Goal: Transaction & Acquisition: Obtain resource

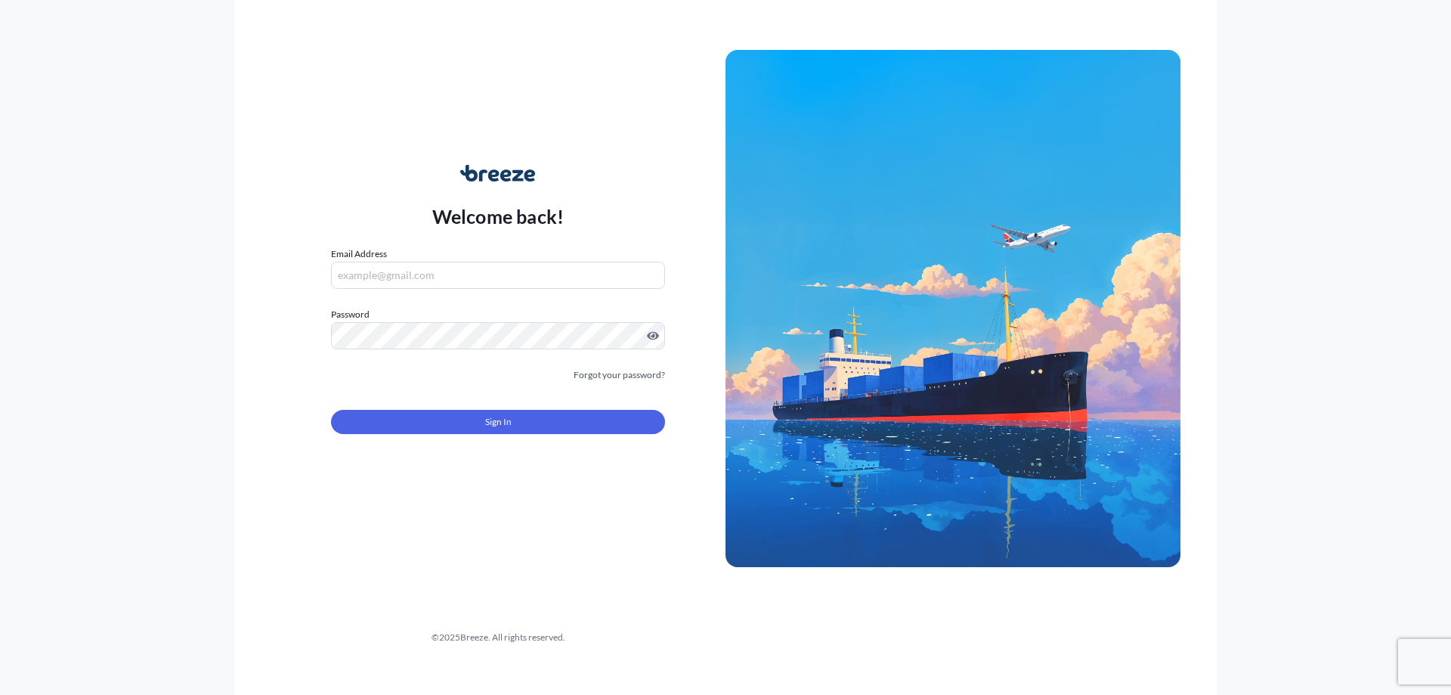
type input "[EMAIL_ADDRESS][DOMAIN_NAME]"
click at [475, 426] on button "Sign In" at bounding box center [498, 422] width 334 height 24
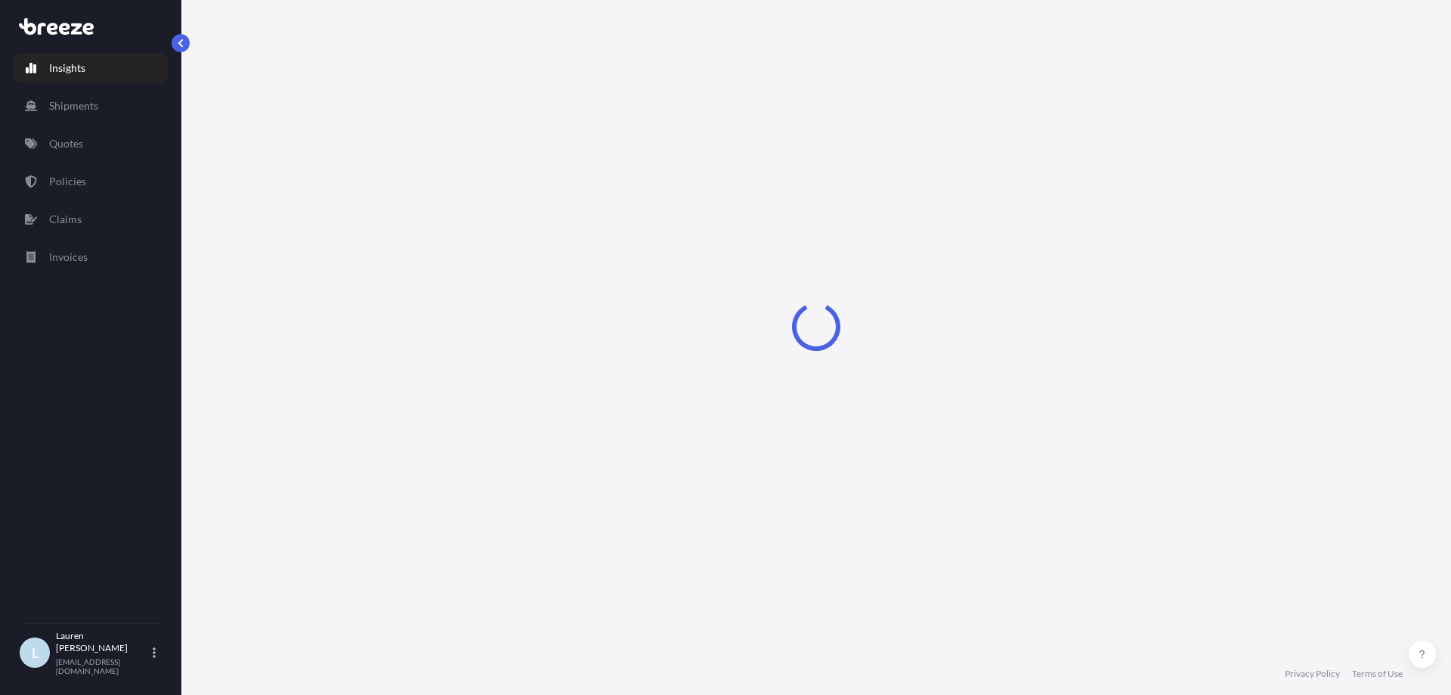
select select "2025"
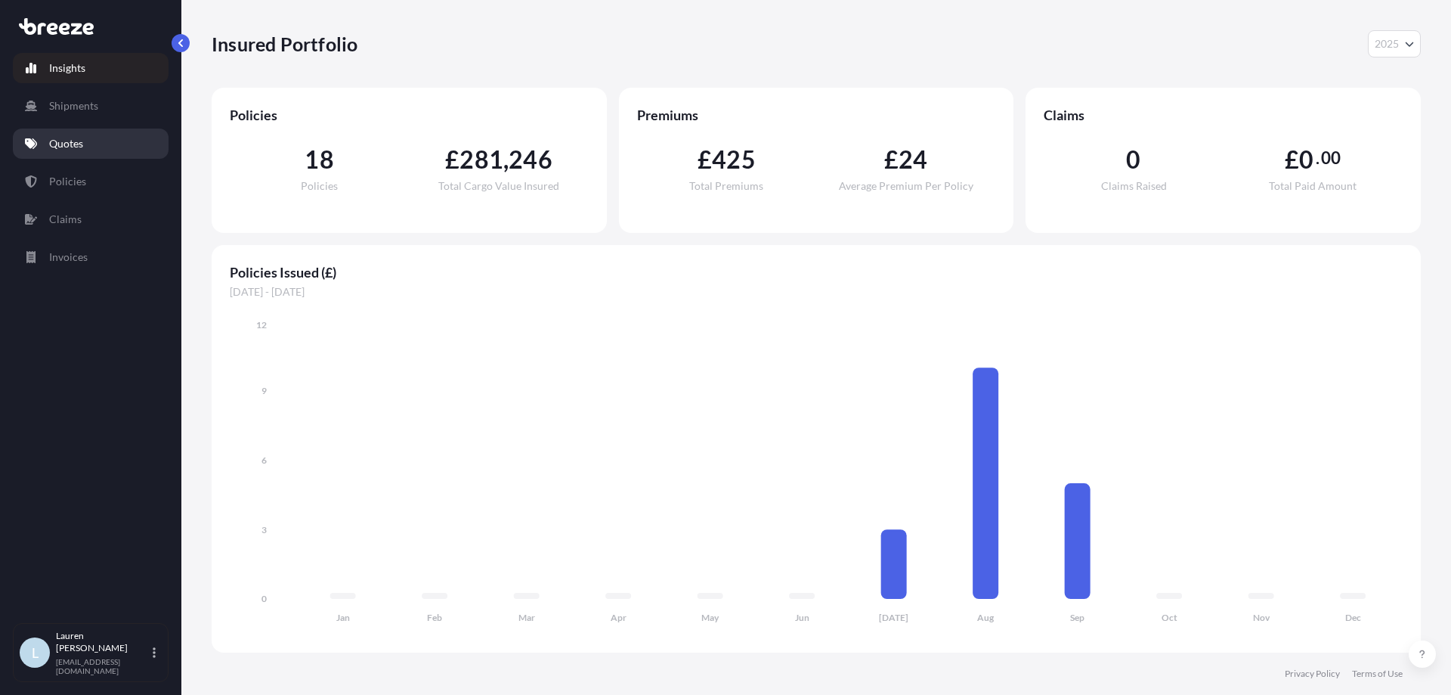
click at [117, 136] on link "Quotes" at bounding box center [91, 143] width 156 height 30
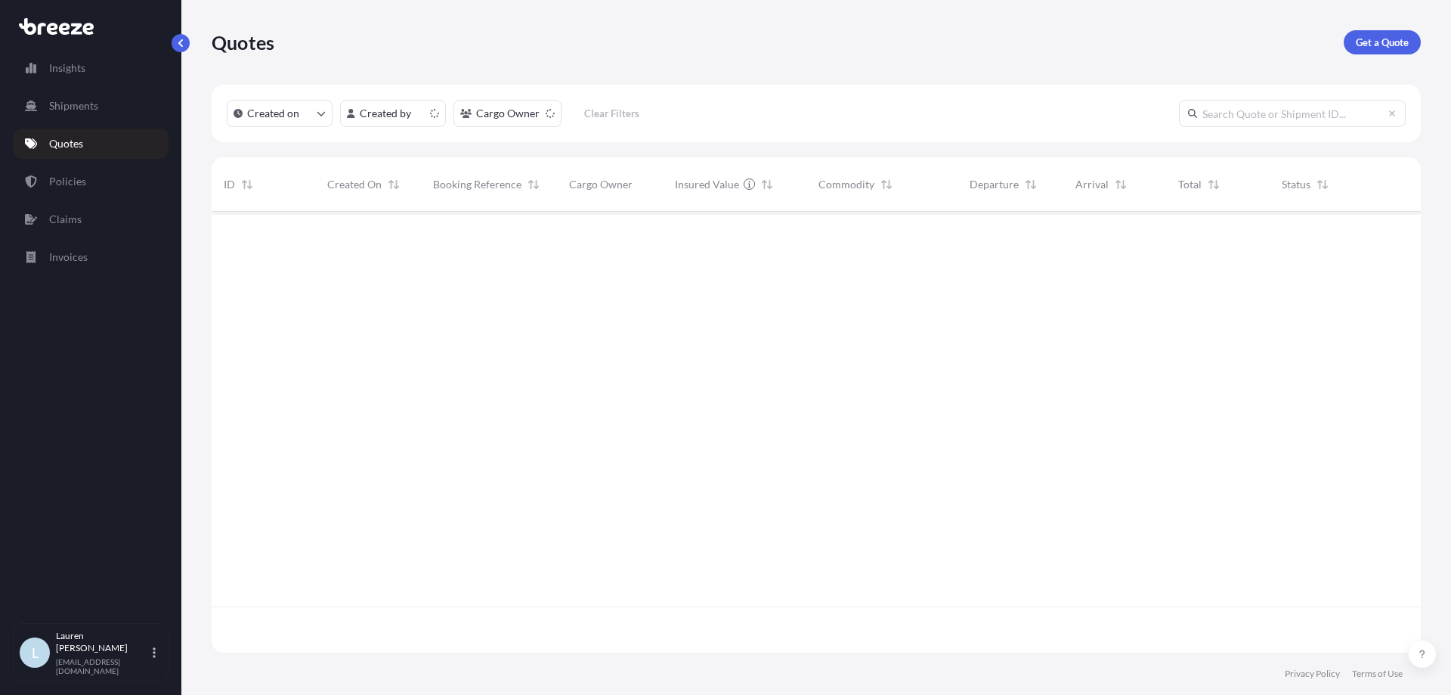
scroll to position [438, 1198]
click at [1377, 60] on div "Quotes Get a Quote" at bounding box center [816, 42] width 1209 height 85
click at [1386, 49] on p "Get a Quote" at bounding box center [1382, 42] width 53 height 15
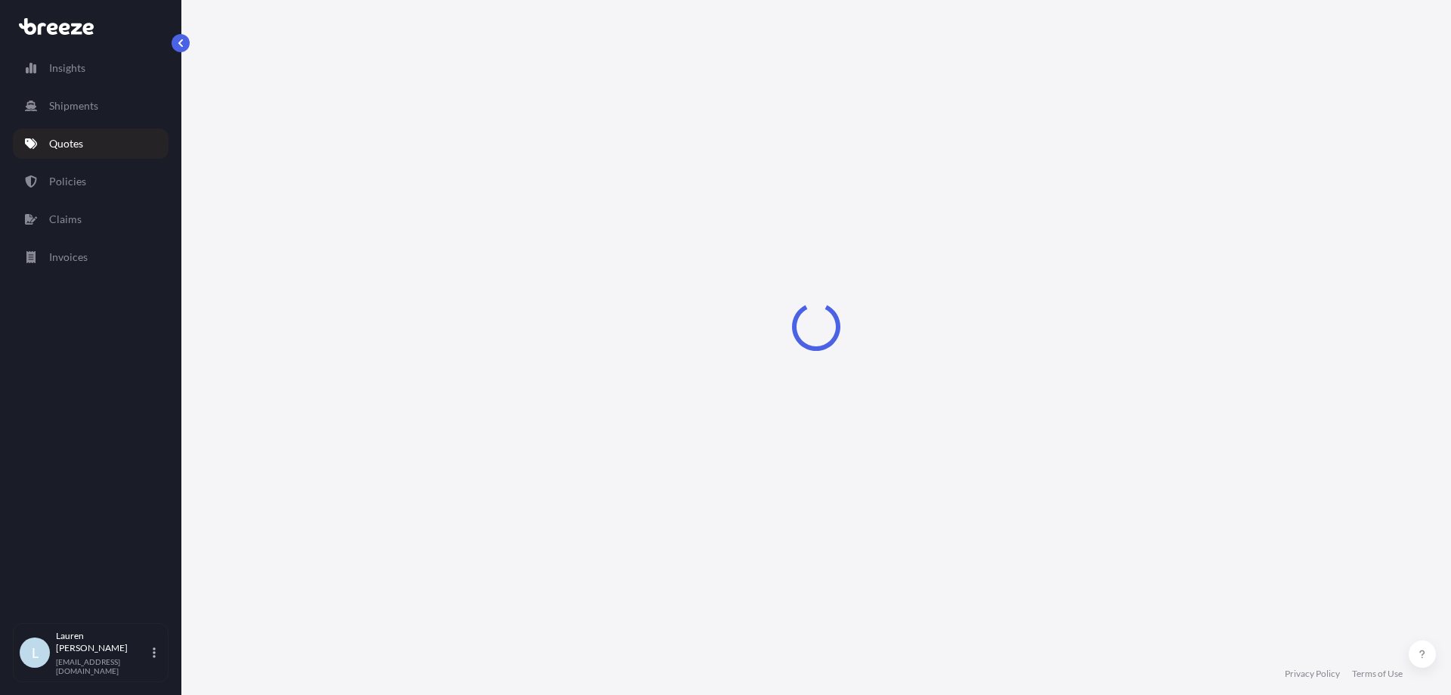
select select "Sea"
select select "1"
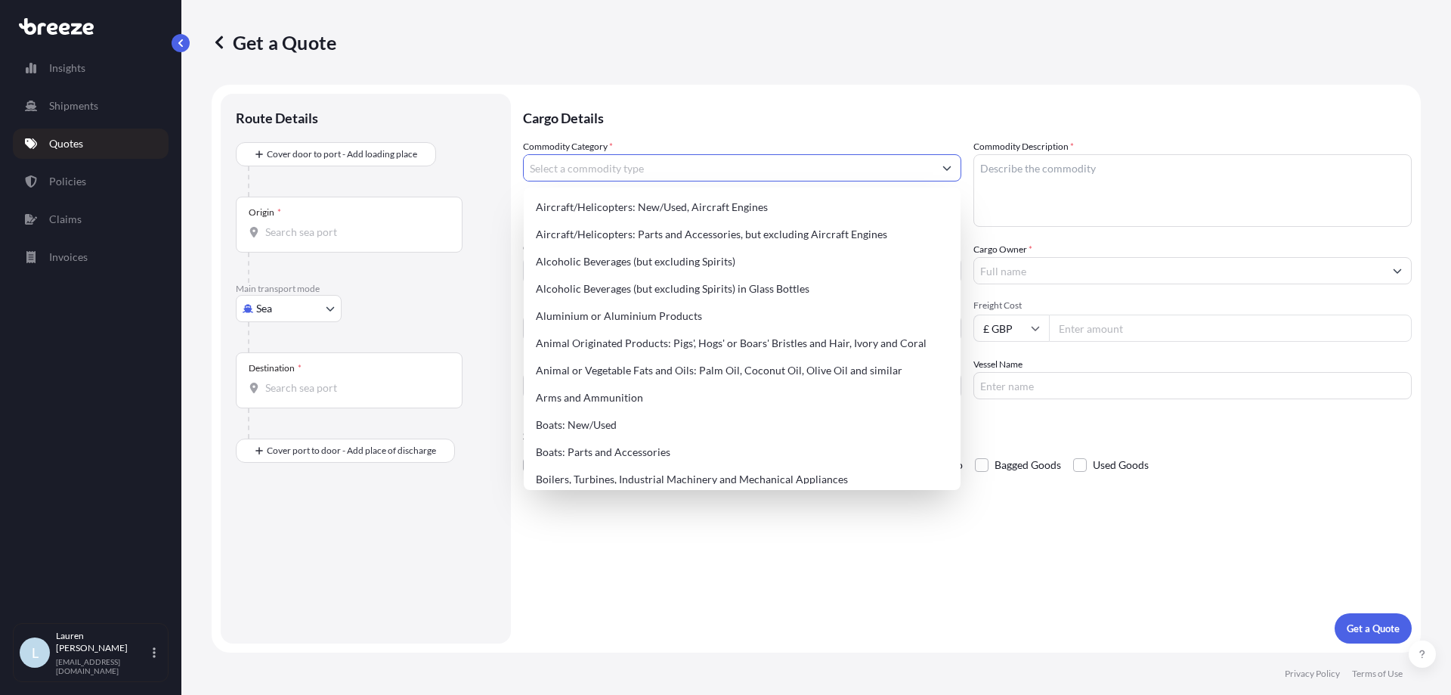
click at [594, 174] on input "Commodity Category *" at bounding box center [729, 167] width 410 height 27
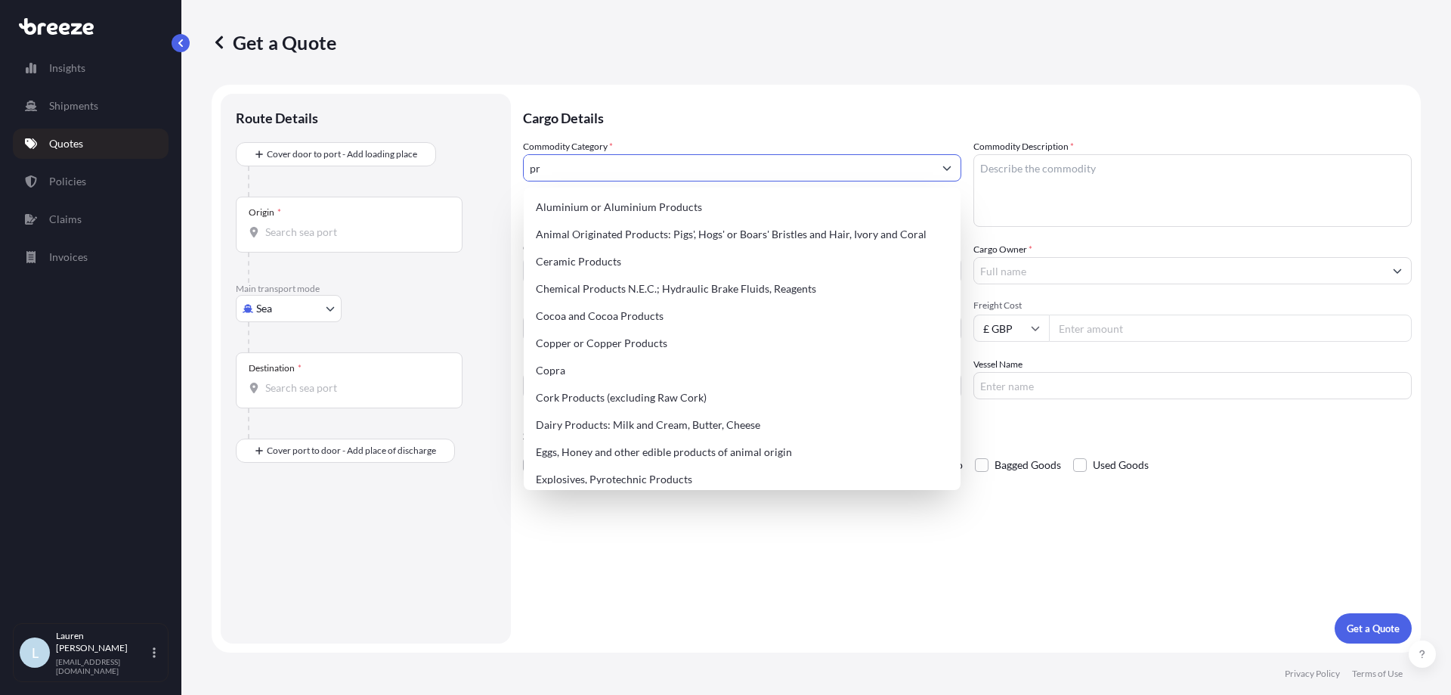
type input "p"
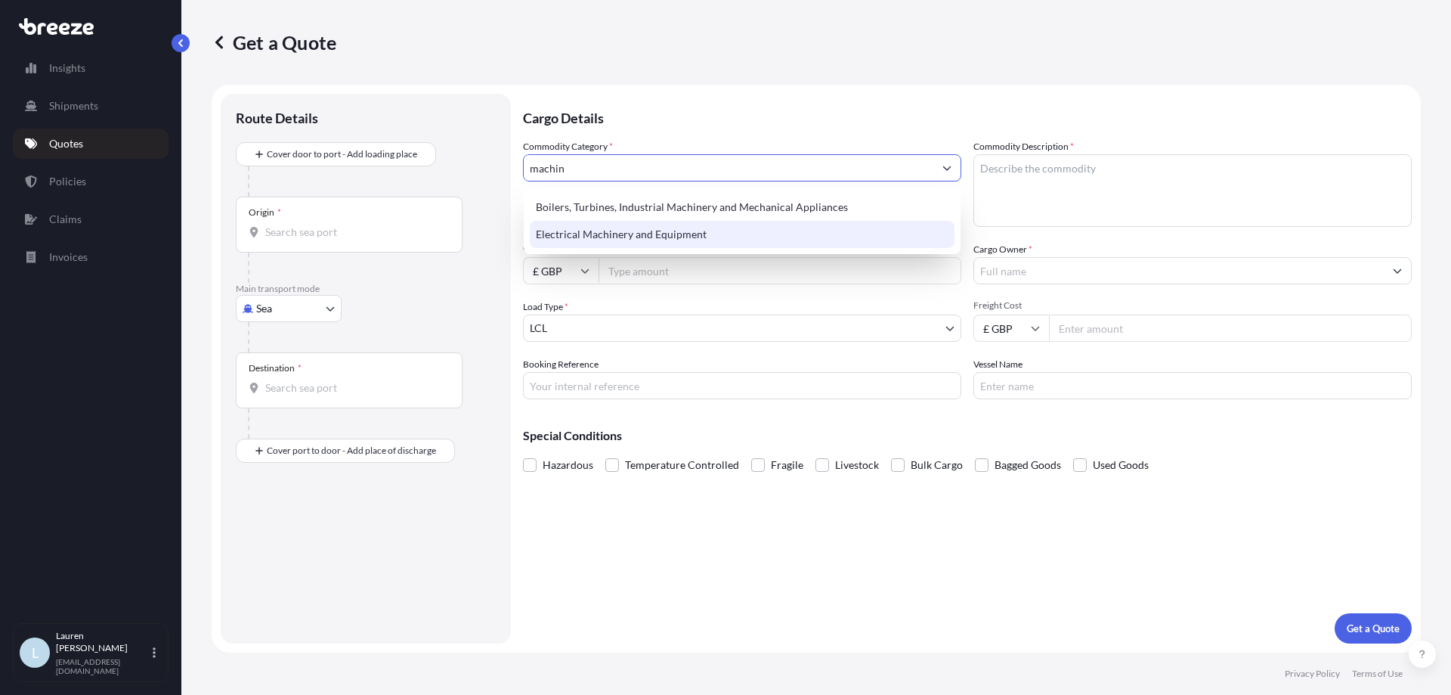
click at [646, 221] on div "Electrical Machinery and Equipment" at bounding box center [742, 234] width 425 height 27
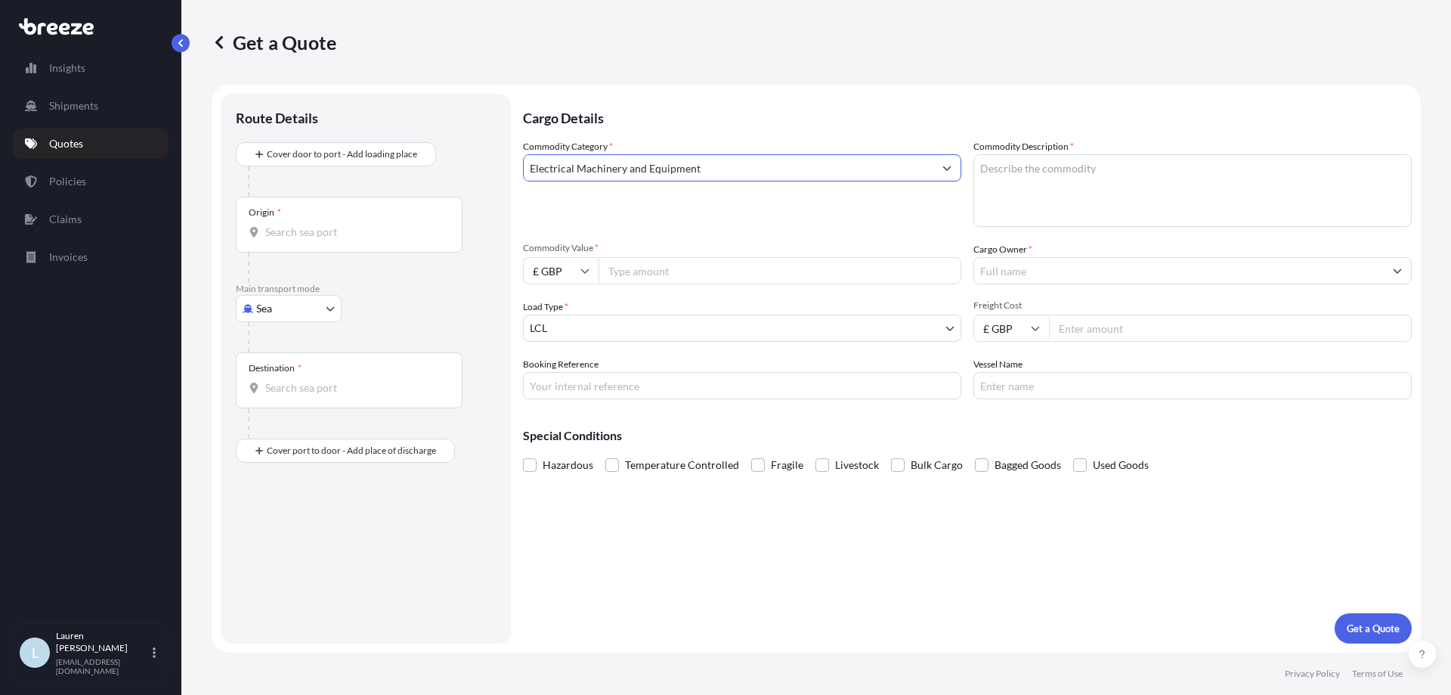
type input "Electrical Machinery and Equipment"
click at [1137, 170] on textarea "Commodity Description *" at bounding box center [1192, 190] width 438 height 73
type textarea "Digital Textile Printer"
click at [717, 272] on input "Commodity Value *" at bounding box center [780, 270] width 363 height 27
type input "39235"
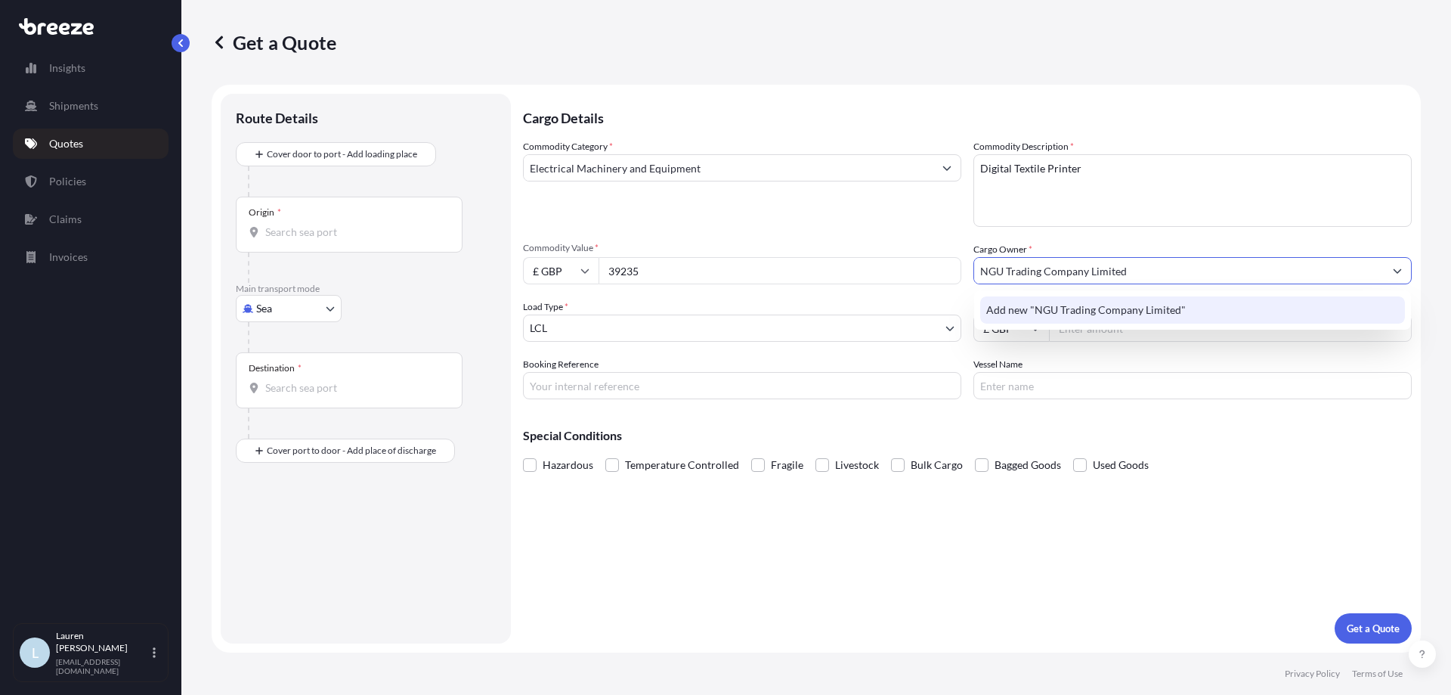
click at [1062, 304] on span "Add new "NGU Trading Company Limited"" at bounding box center [1086, 309] width 200 height 15
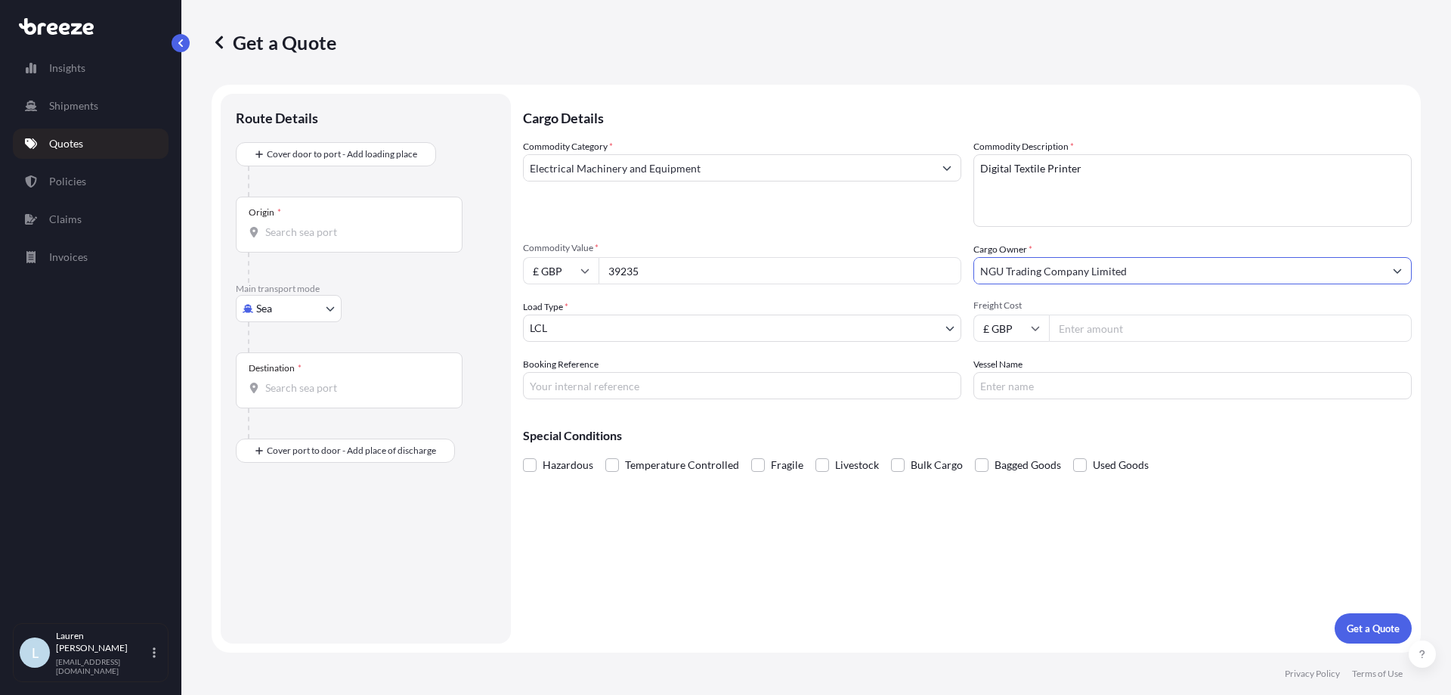
type input "NGU Trading Company Limited"
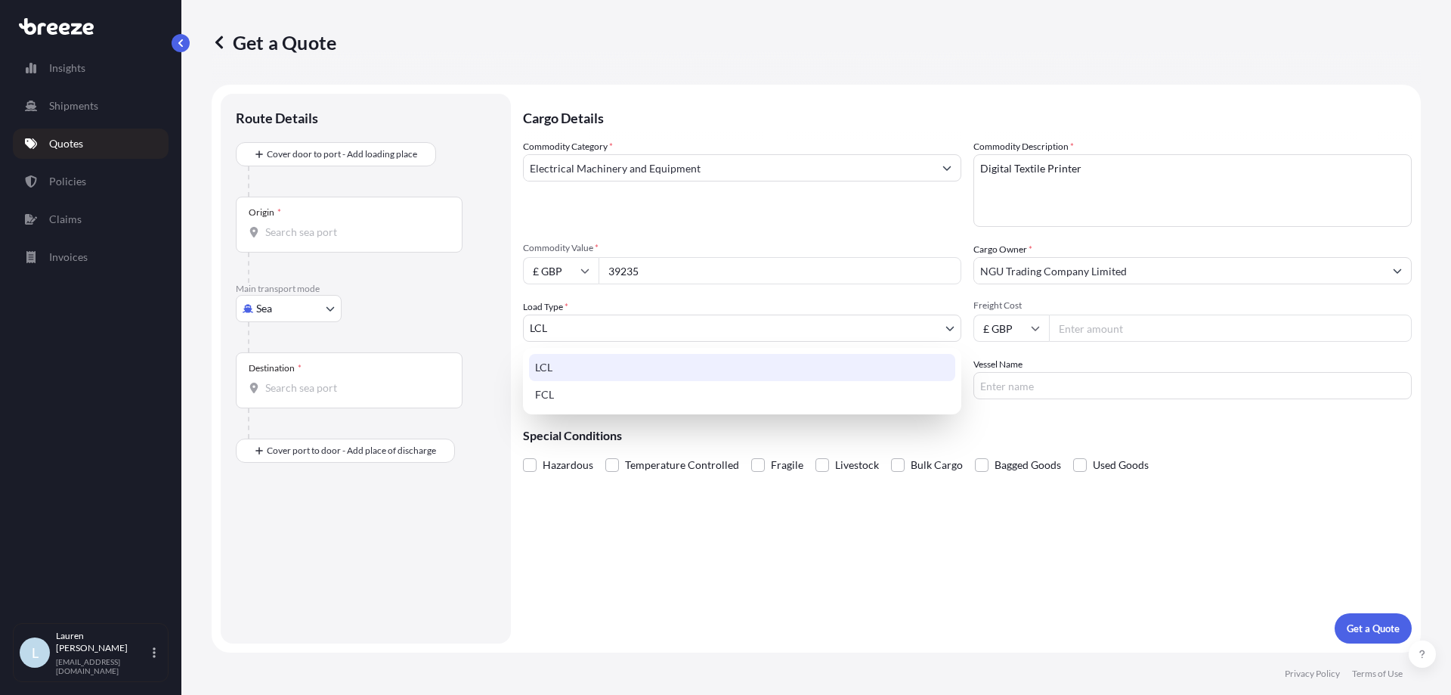
click at [599, 321] on body "1 option available. 0 options available. 1 option available. 0 options availabl…" at bounding box center [725, 347] width 1451 height 695
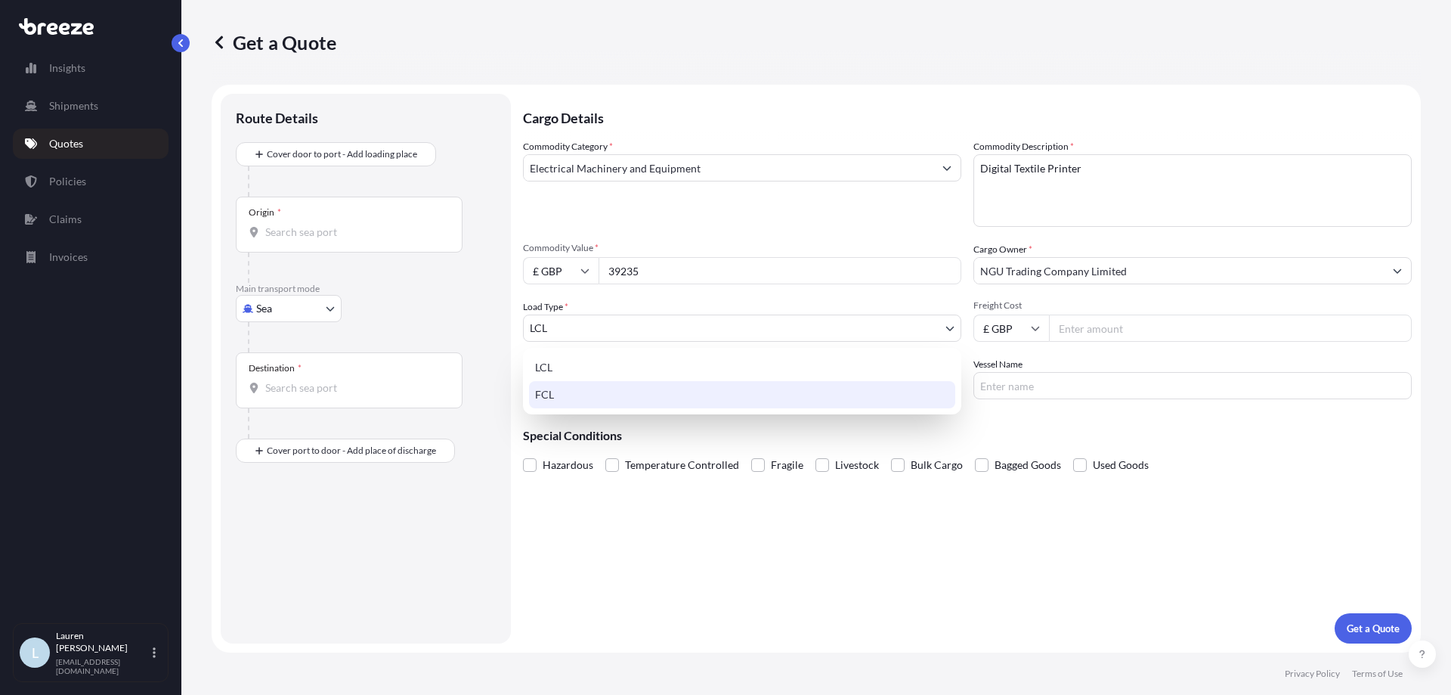
click at [566, 389] on div "FCL" at bounding box center [742, 394] width 426 height 27
select select "2"
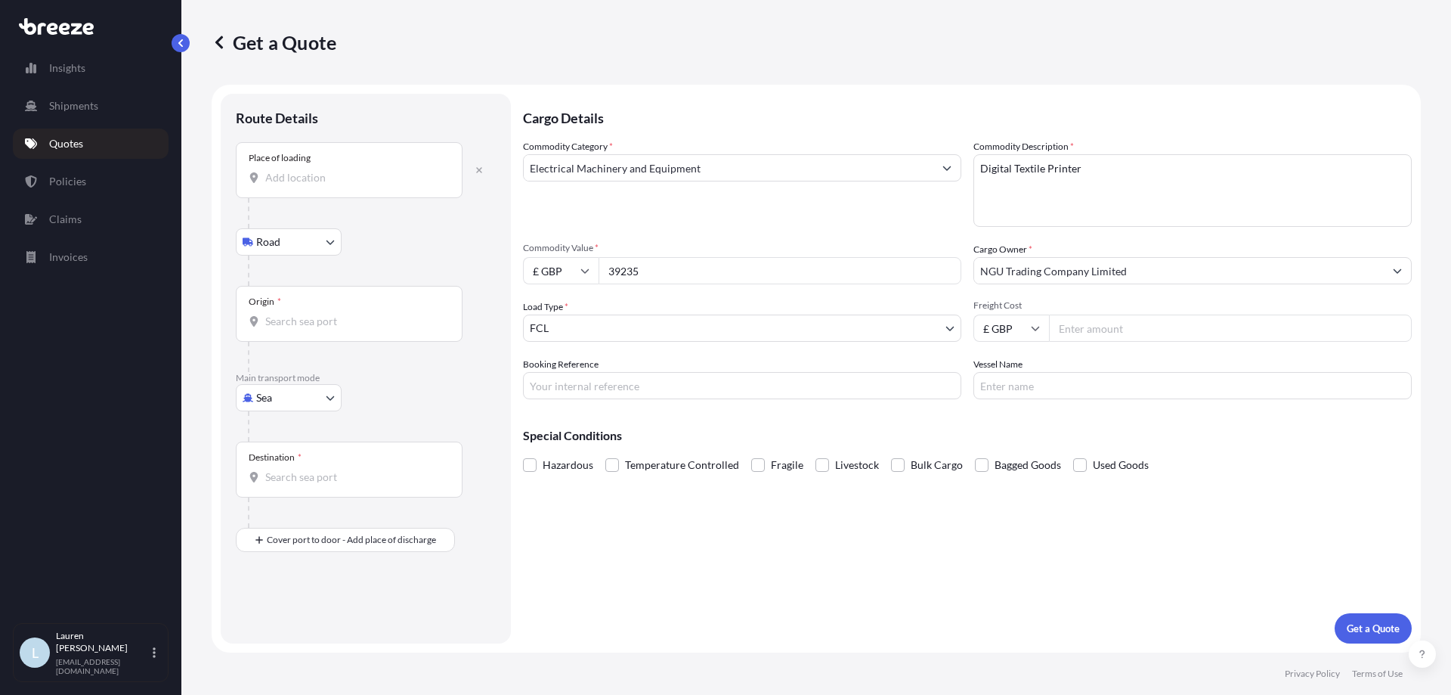
click at [379, 163] on div "Place of loading" at bounding box center [349, 170] width 227 height 56
click at [379, 170] on input "Place of loading" at bounding box center [354, 177] width 178 height 15
paste input "[PERSON_NAME][GEOGRAPHIC_DATA]"
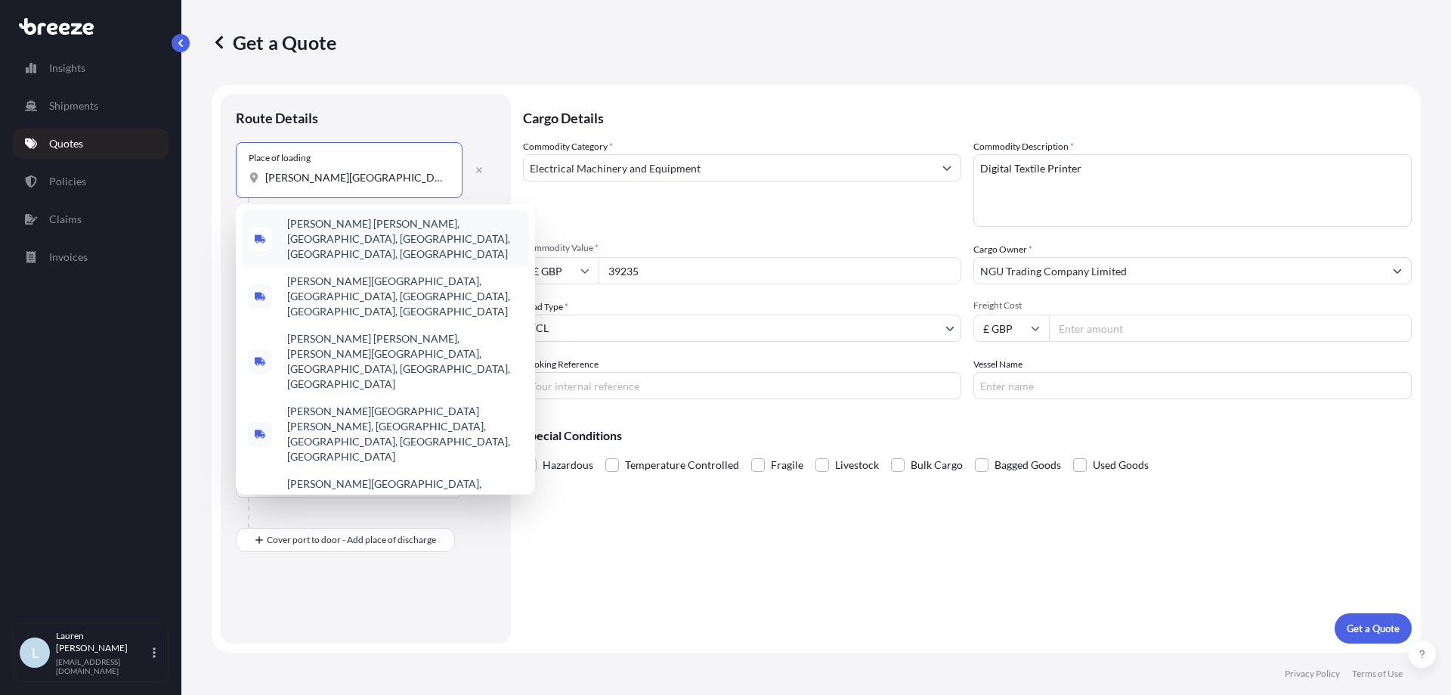
type input "[PERSON_NAME][GEOGRAPHIC_DATA]"
click at [485, 205] on div "[PERSON_NAME] [PERSON_NAME], [GEOGRAPHIC_DATA], [GEOGRAPHIC_DATA], [GEOGRAPHIC_…" at bounding box center [385, 349] width 299 height 290
click at [481, 174] on icon "button" at bounding box center [479, 170] width 9 height 9
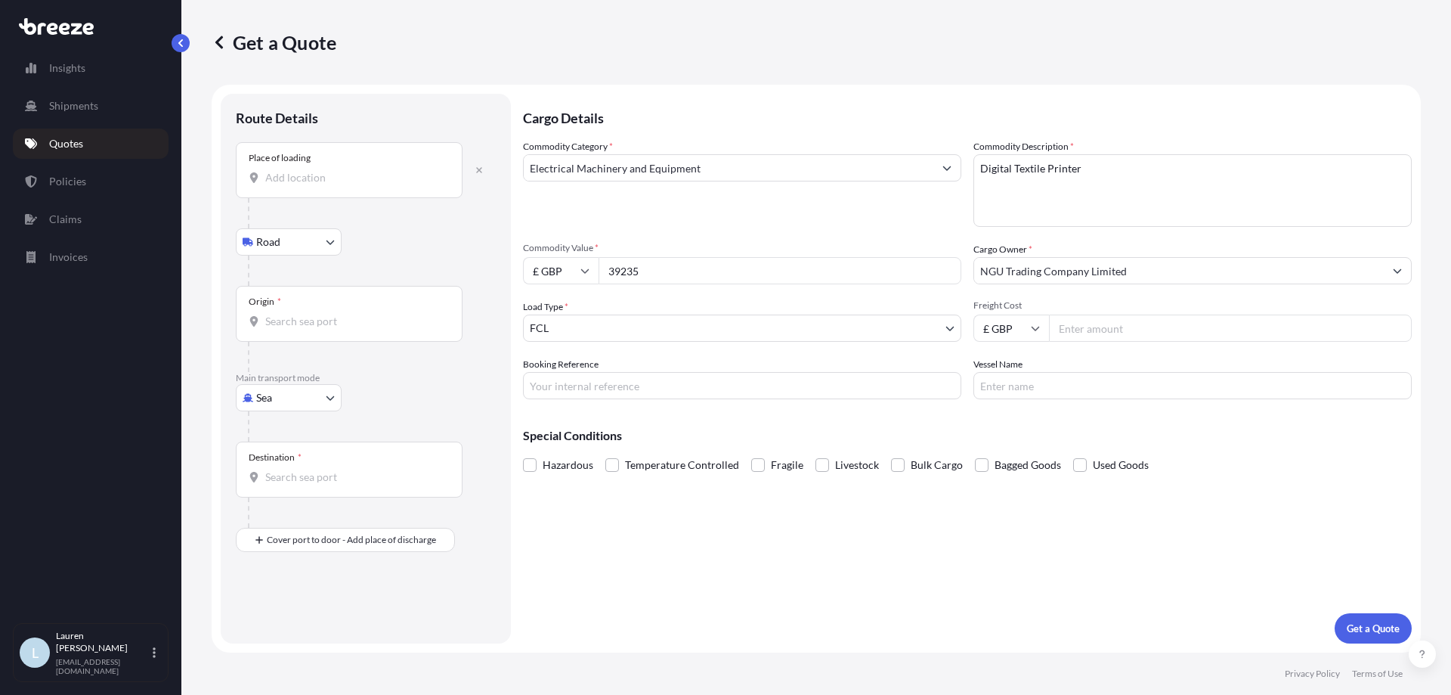
click at [342, 183] on input "Place of loading" at bounding box center [354, 177] width 178 height 15
paste input "BIN [GEOGRAPHIC_DATA]"
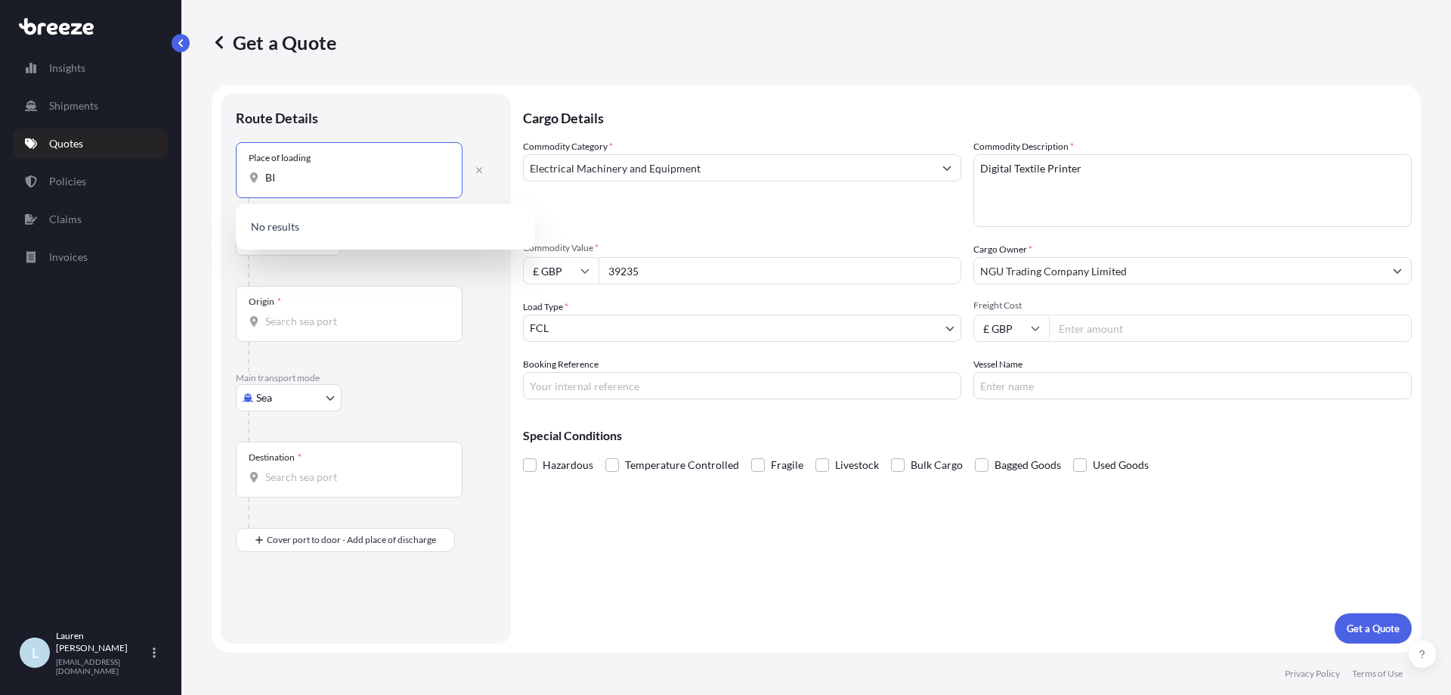
type input "B"
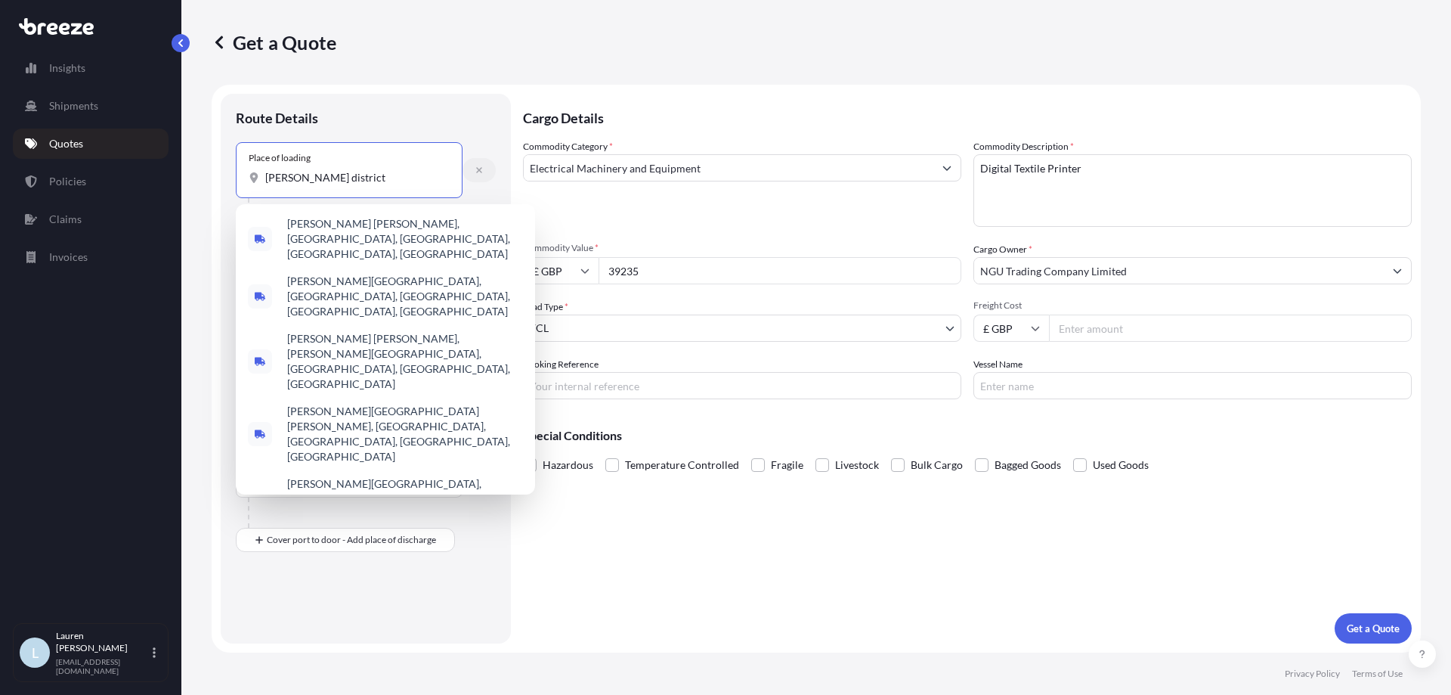
type input "[PERSON_NAME] district"
click at [478, 169] on icon "button" at bounding box center [479, 170] width 9 height 9
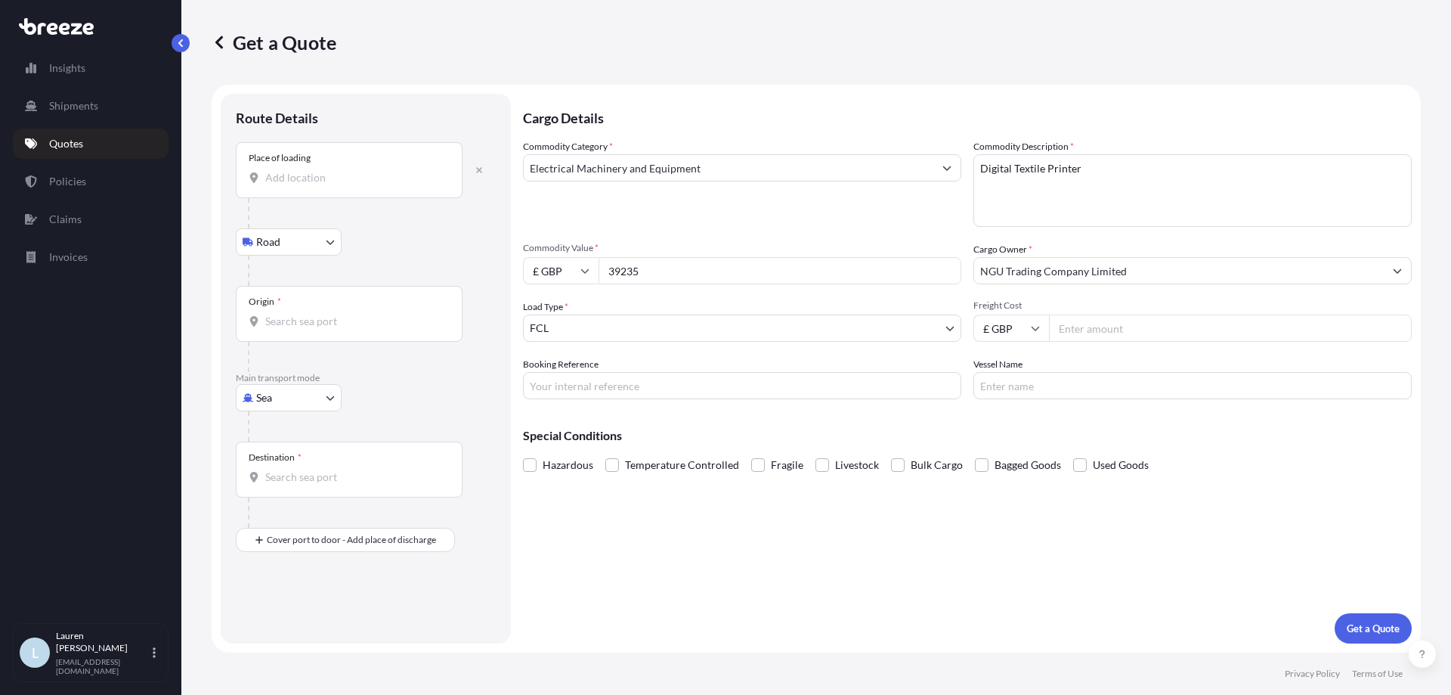
click at [305, 181] on input "Place of loading" at bounding box center [354, 177] width 178 height 15
paste input "[GEOGRAPHIC_DATA]"
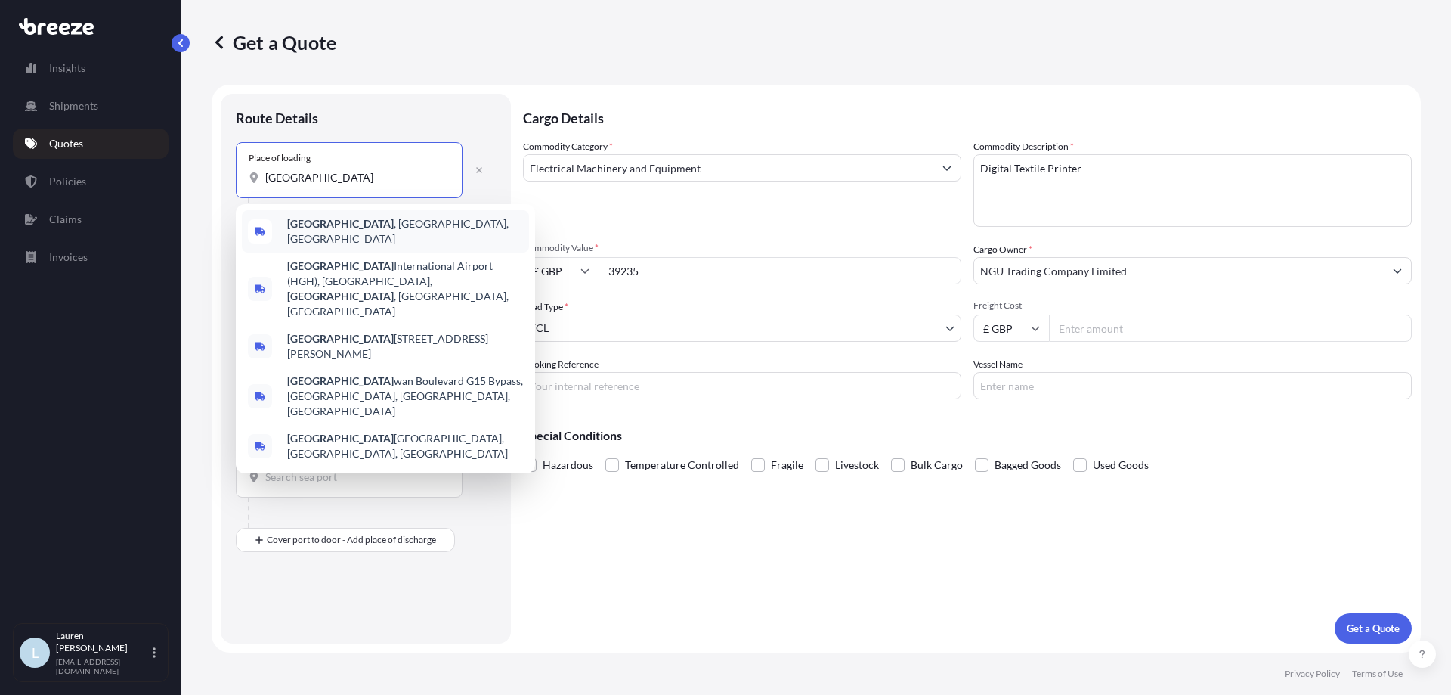
click at [387, 230] on span "[GEOGRAPHIC_DATA] , [GEOGRAPHIC_DATA], [GEOGRAPHIC_DATA]" at bounding box center [405, 231] width 236 height 30
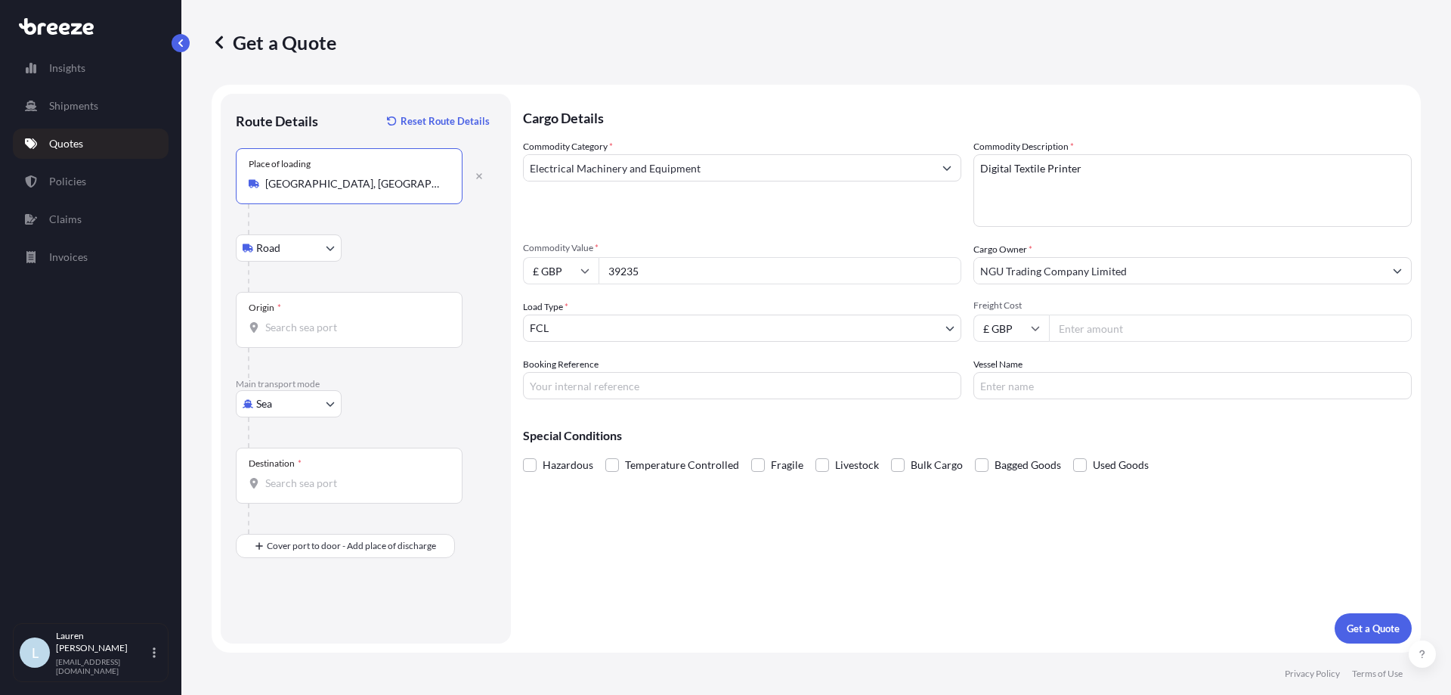
type input "[GEOGRAPHIC_DATA], [GEOGRAPHIC_DATA], [GEOGRAPHIC_DATA]"
click at [309, 250] on body "0 options available. 5 options available. Insights Shipments Quotes Policies Cl…" at bounding box center [725, 347] width 1451 height 695
click at [370, 333] on input "Origin *" at bounding box center [354, 327] width 178 height 15
click at [302, 308] on div "Origin *" at bounding box center [349, 320] width 227 height 56
click at [302, 320] on input "Origin * Please select an origin" at bounding box center [354, 327] width 178 height 15
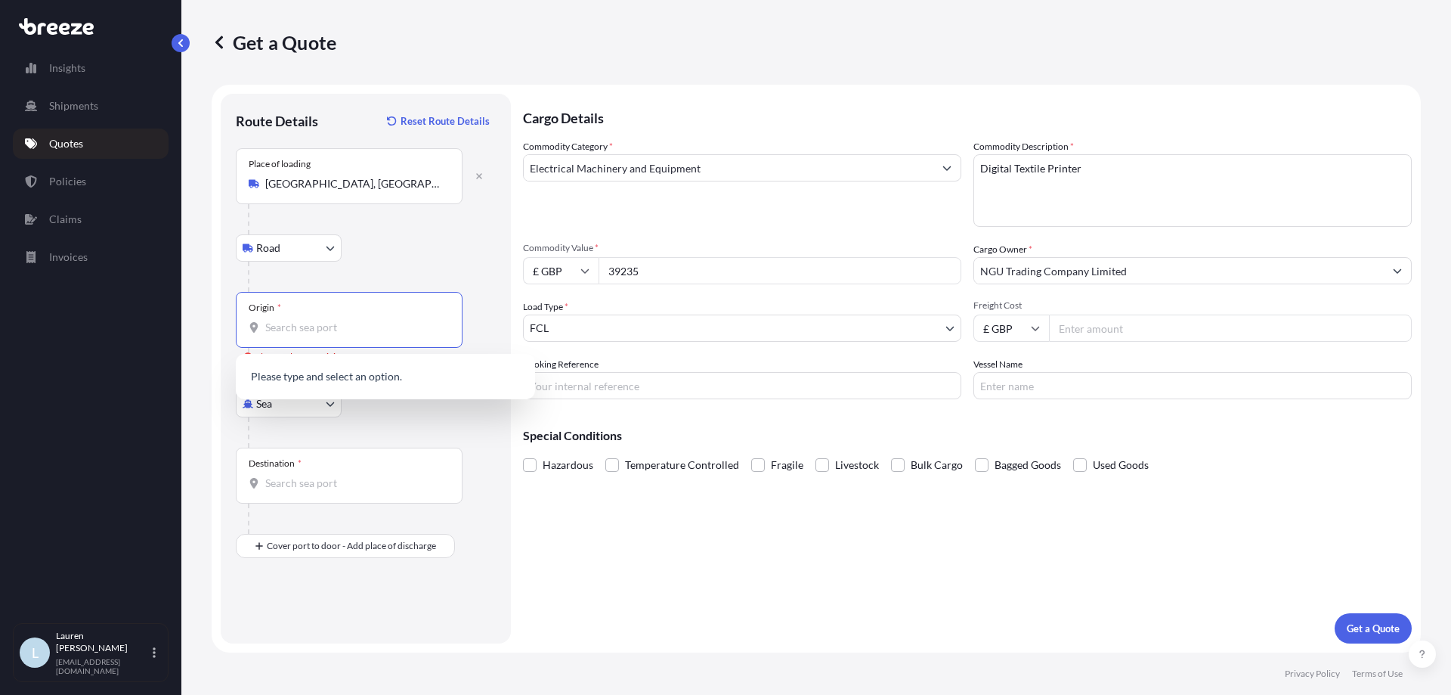
paste input "YANGSHAN PORT"
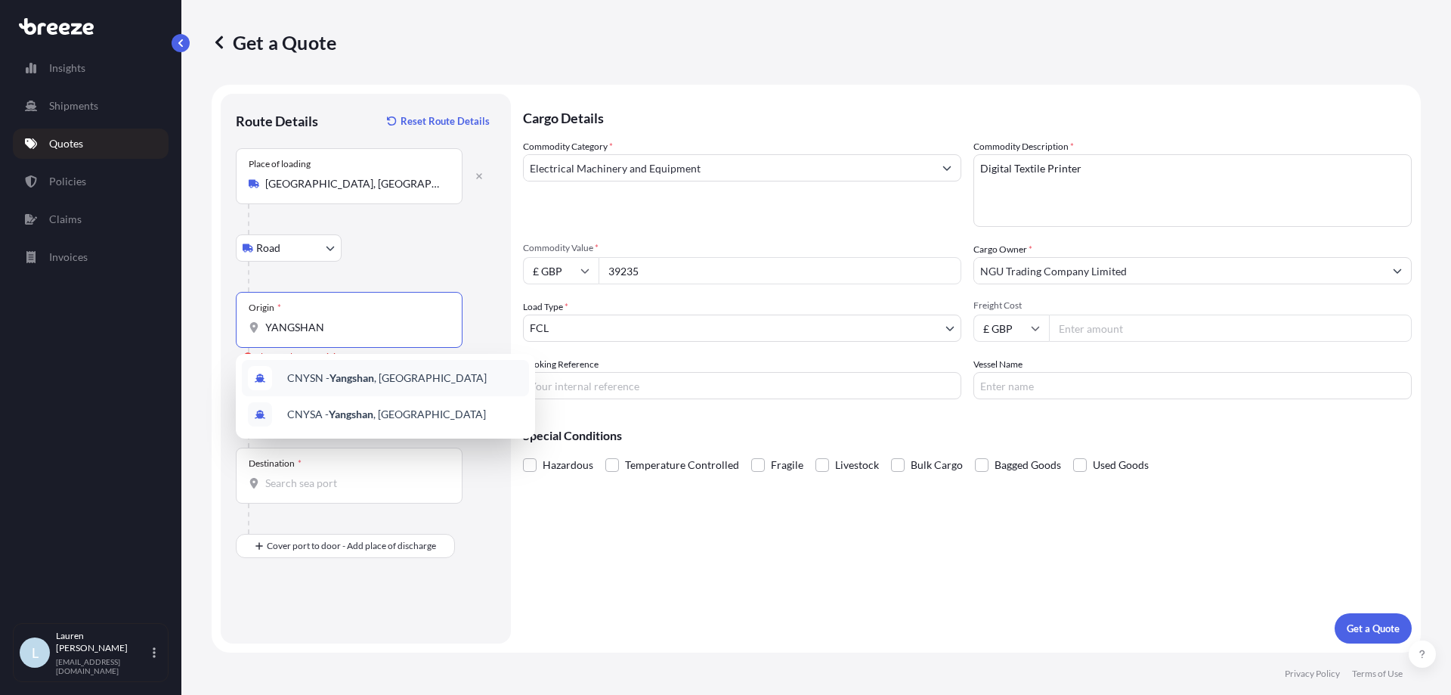
click at [424, 372] on div "CNYSN - [GEOGRAPHIC_DATA] , [GEOGRAPHIC_DATA]" at bounding box center [385, 378] width 287 height 36
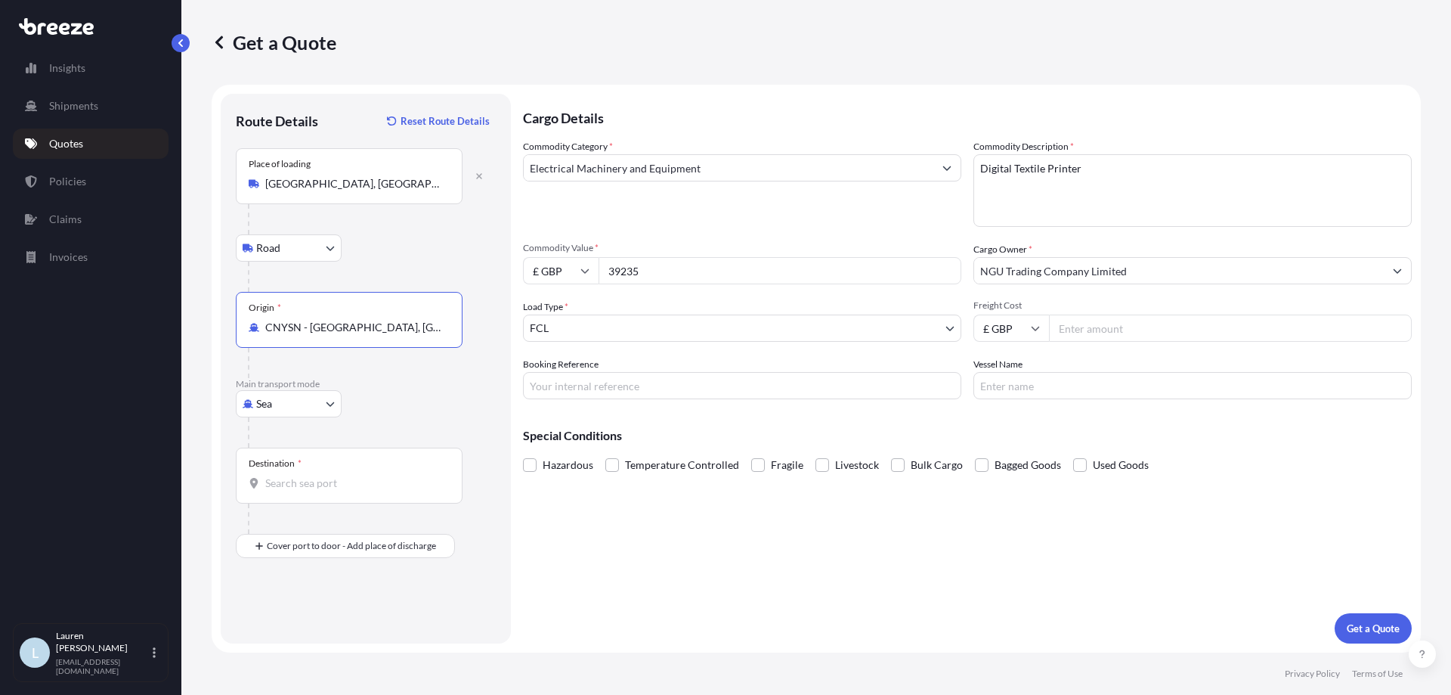
type input "CNYSN - [GEOGRAPHIC_DATA], [GEOGRAPHIC_DATA]"
click at [314, 487] on input "Destination *" at bounding box center [354, 482] width 178 height 15
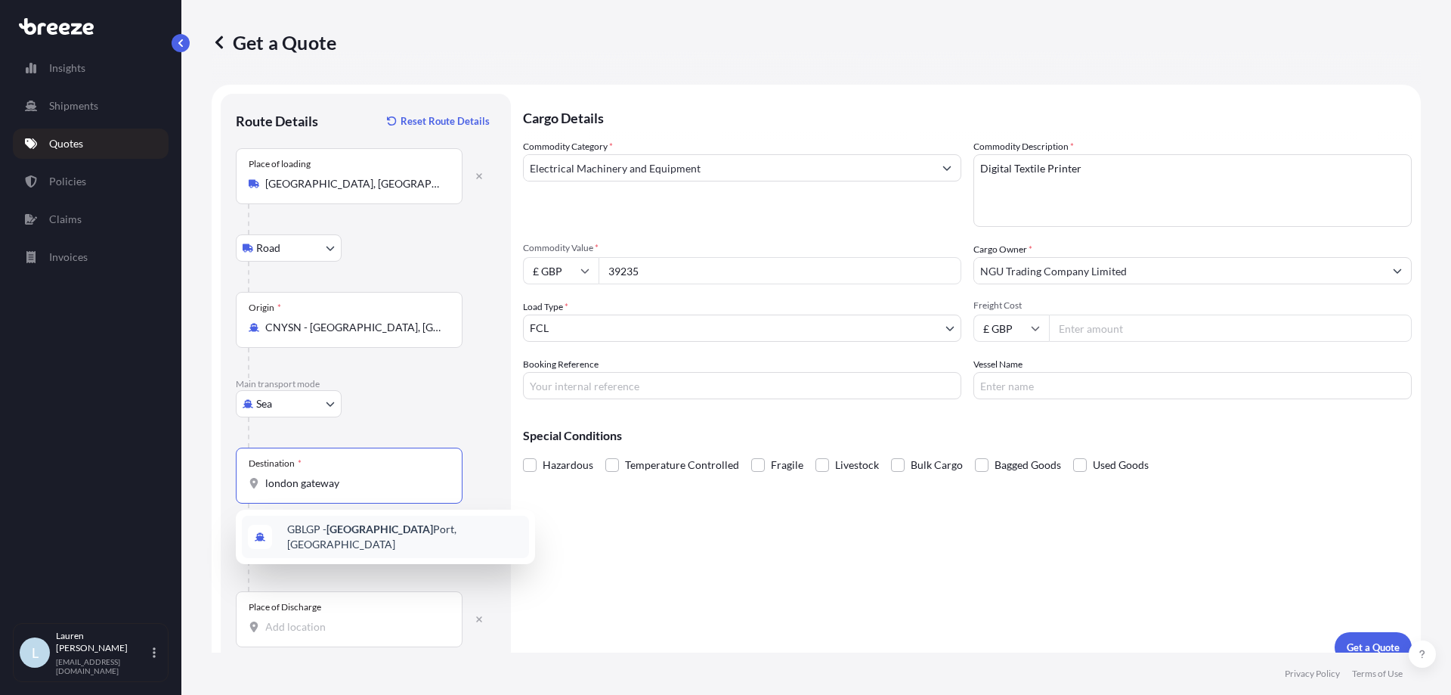
click at [371, 525] on div "GBLGP - [GEOGRAPHIC_DATA], [GEOGRAPHIC_DATA]" at bounding box center [385, 536] width 287 height 42
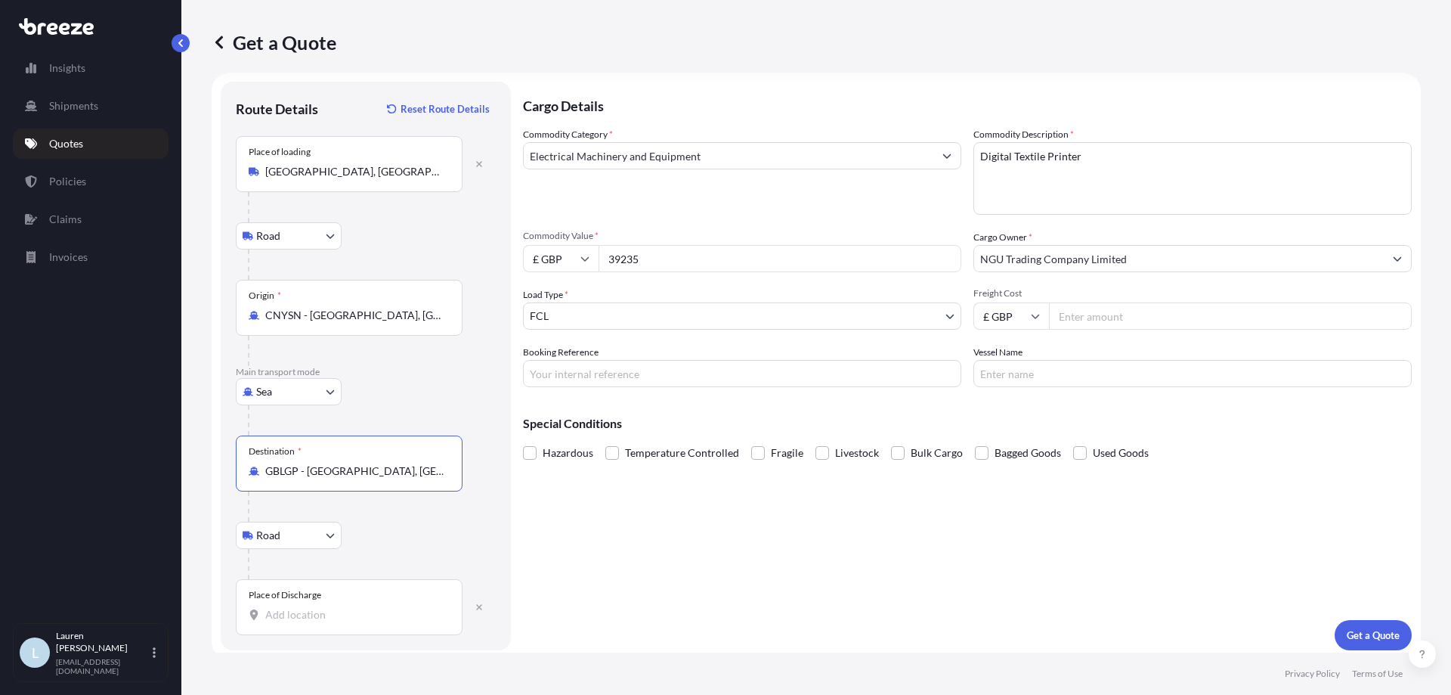
scroll to position [19, 0]
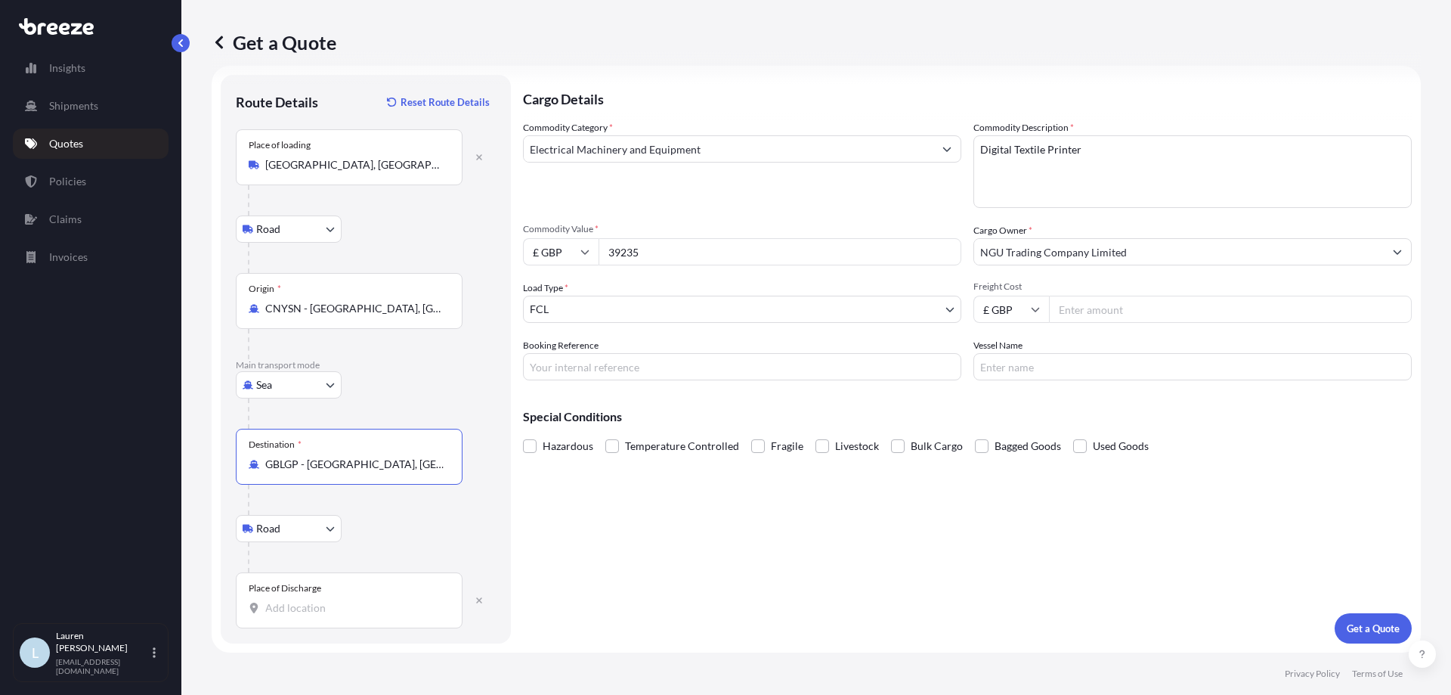
type input "GBLGP - [GEOGRAPHIC_DATA], [GEOGRAPHIC_DATA]"
click at [302, 620] on div "Place of Discharge" at bounding box center [349, 600] width 227 height 56
click at [302, 615] on input "Place of Discharge" at bounding box center [354, 607] width 178 height 15
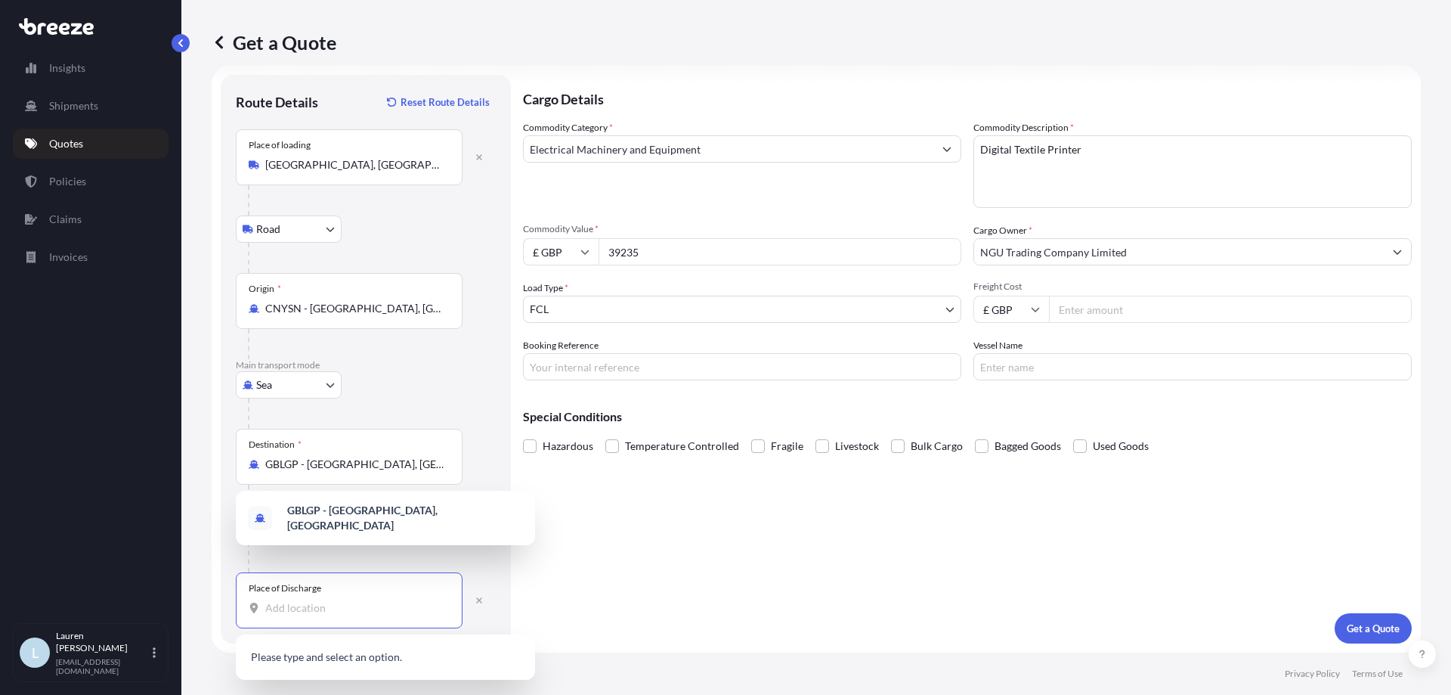
paste input "THEDDINGWORTH"
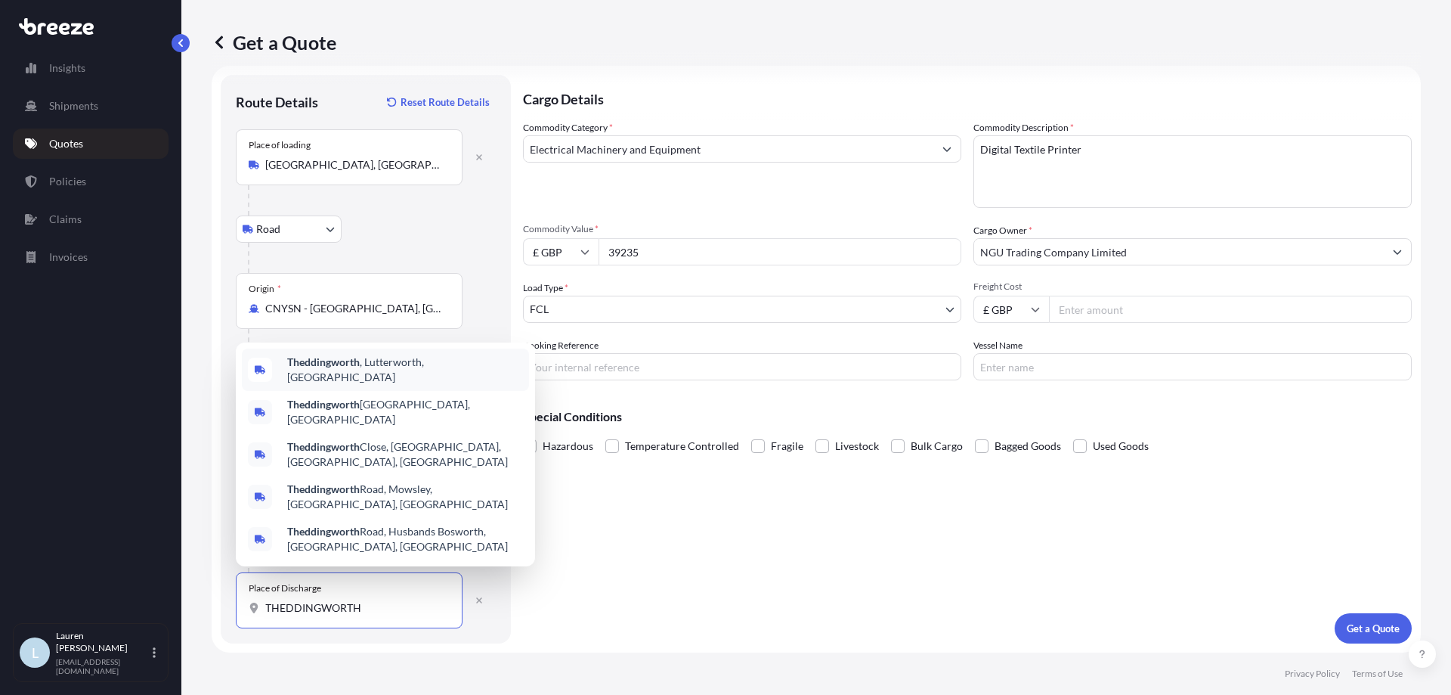
click at [438, 385] on span "Theddingworth , [GEOGRAPHIC_DATA], [GEOGRAPHIC_DATA]" at bounding box center [405, 369] width 236 height 30
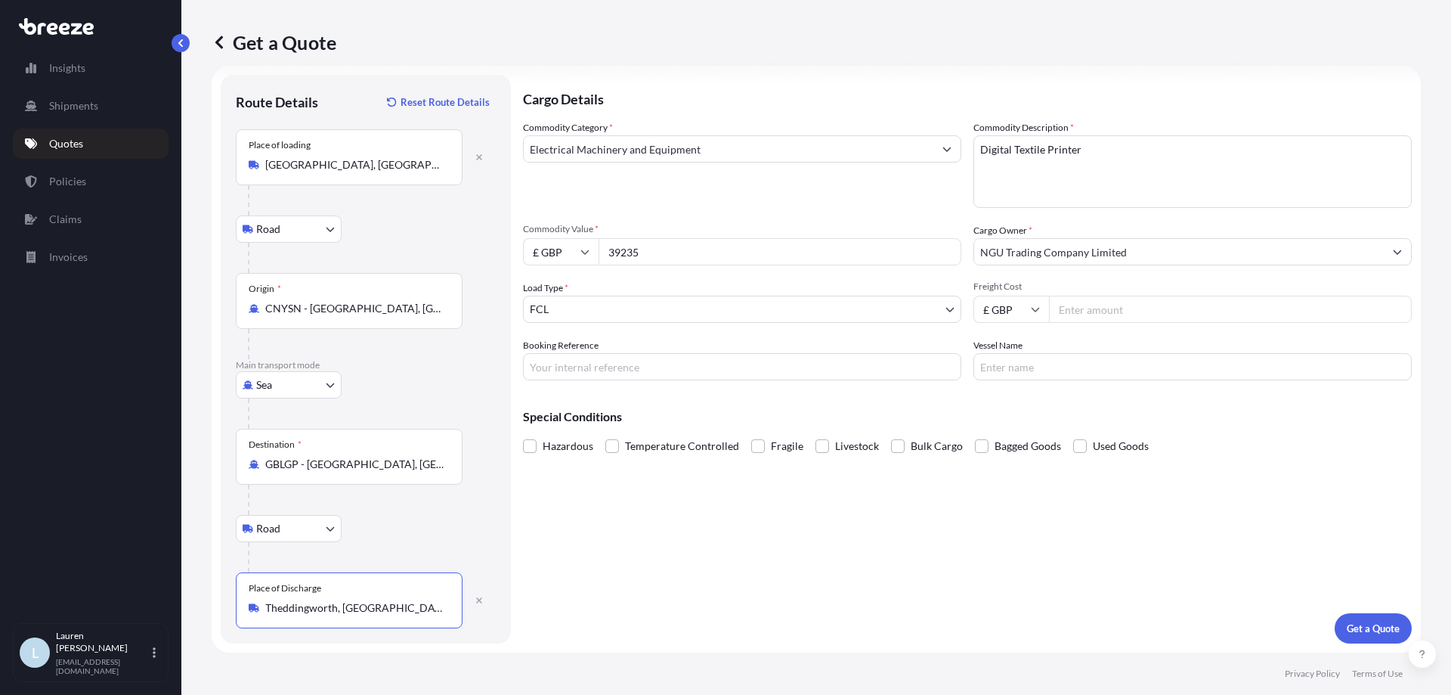
type input "Theddingworth, [GEOGRAPHIC_DATA], [GEOGRAPHIC_DATA]"
click at [673, 366] on input "Booking Reference" at bounding box center [742, 366] width 438 height 27
type input "SIJ002394"
click at [1018, 382] on div "Cargo Details Commodity Category * Electrical Machinery and Equipment Commodity…" at bounding box center [967, 359] width 889 height 568
click at [1358, 625] on p "Get a Quote" at bounding box center [1373, 628] width 53 height 15
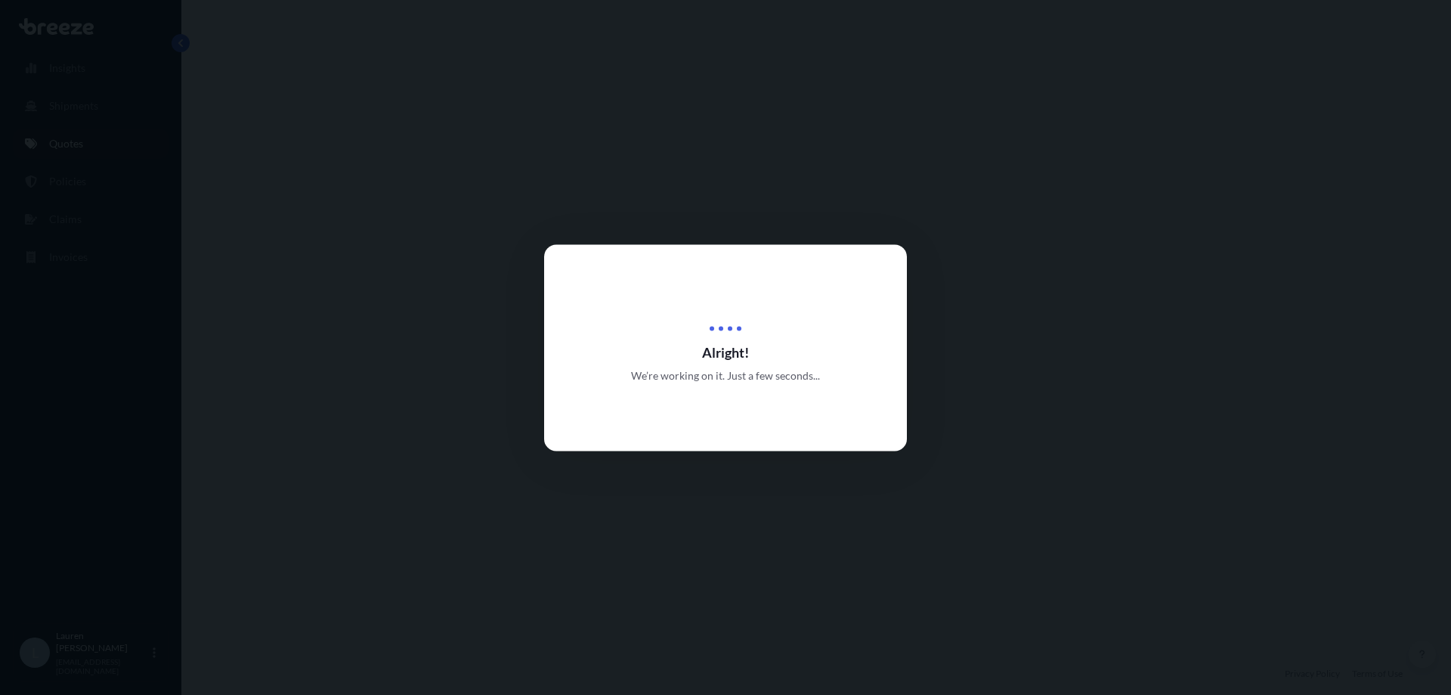
select select "Road"
select select "Sea"
select select "Road"
select select "2"
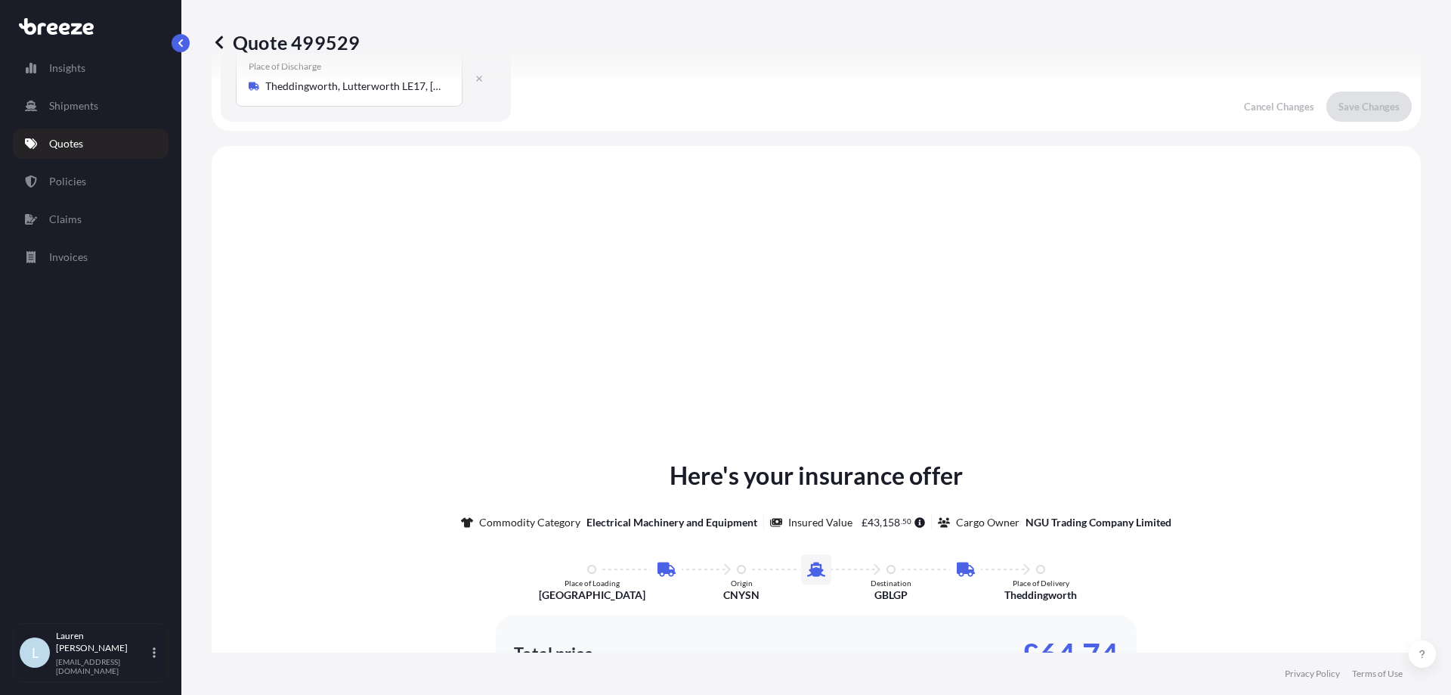
scroll to position [605, 0]
